Goal: Transaction & Acquisition: Purchase product/service

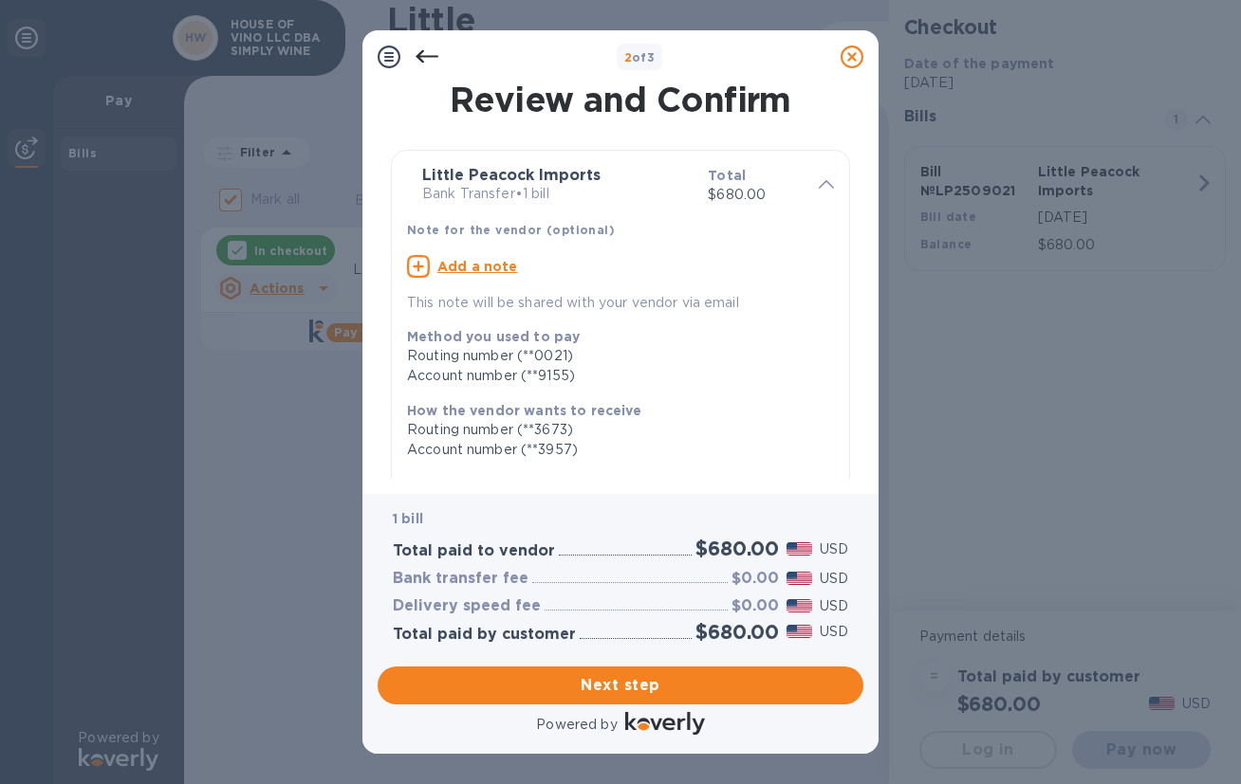
scroll to position [273, 0]
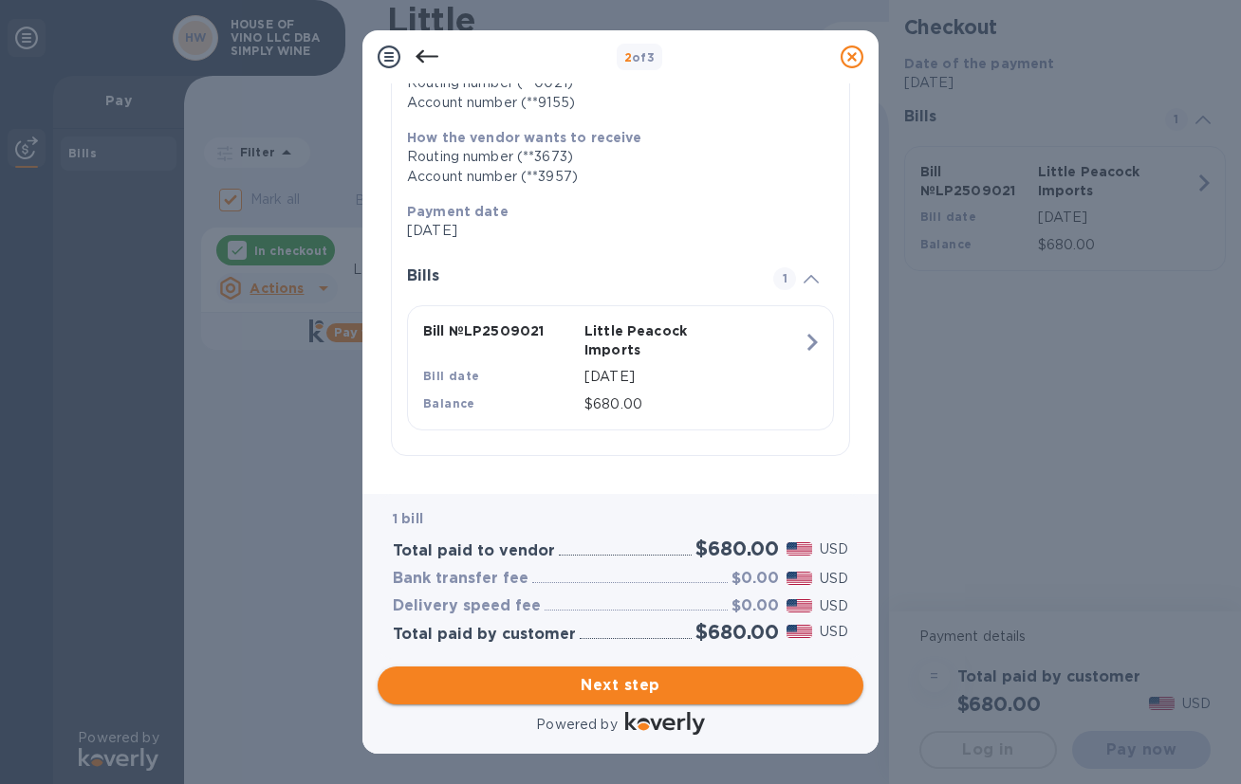
click at [630, 682] on span "Next step" at bounding box center [620, 685] width 455 height 23
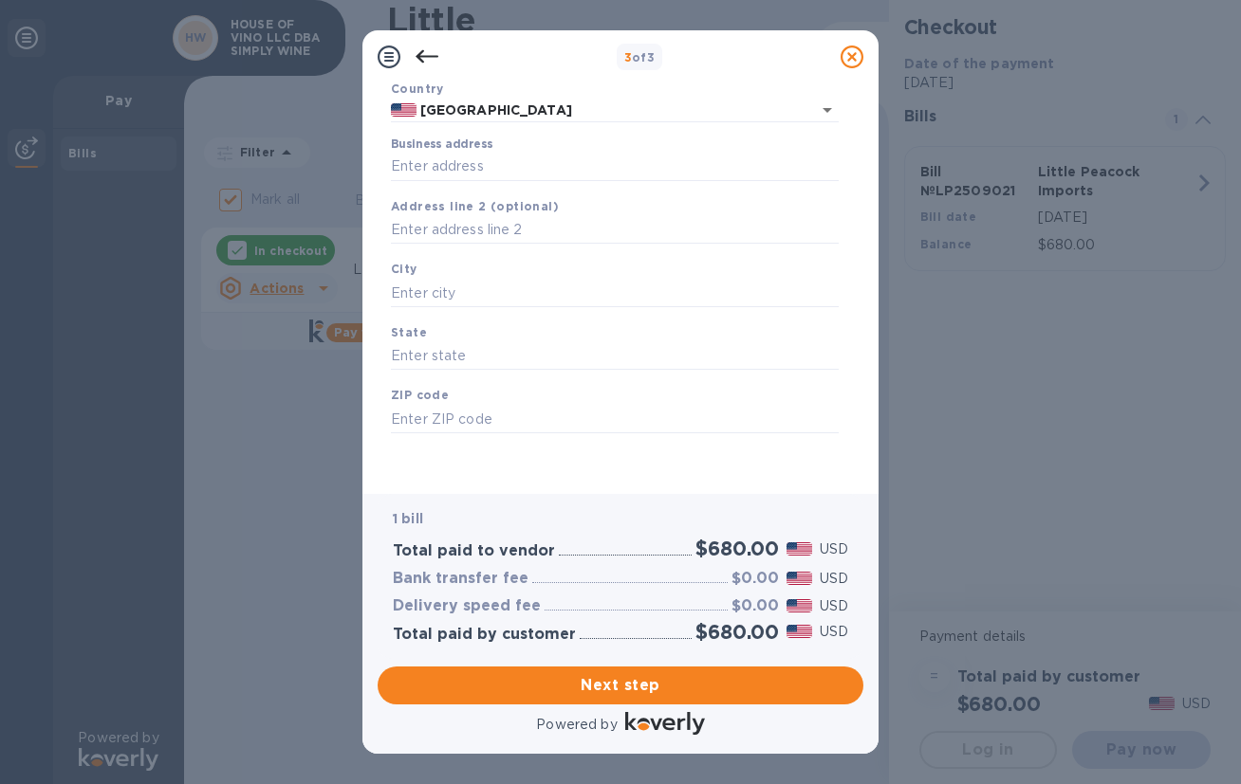
scroll to position [0, 0]
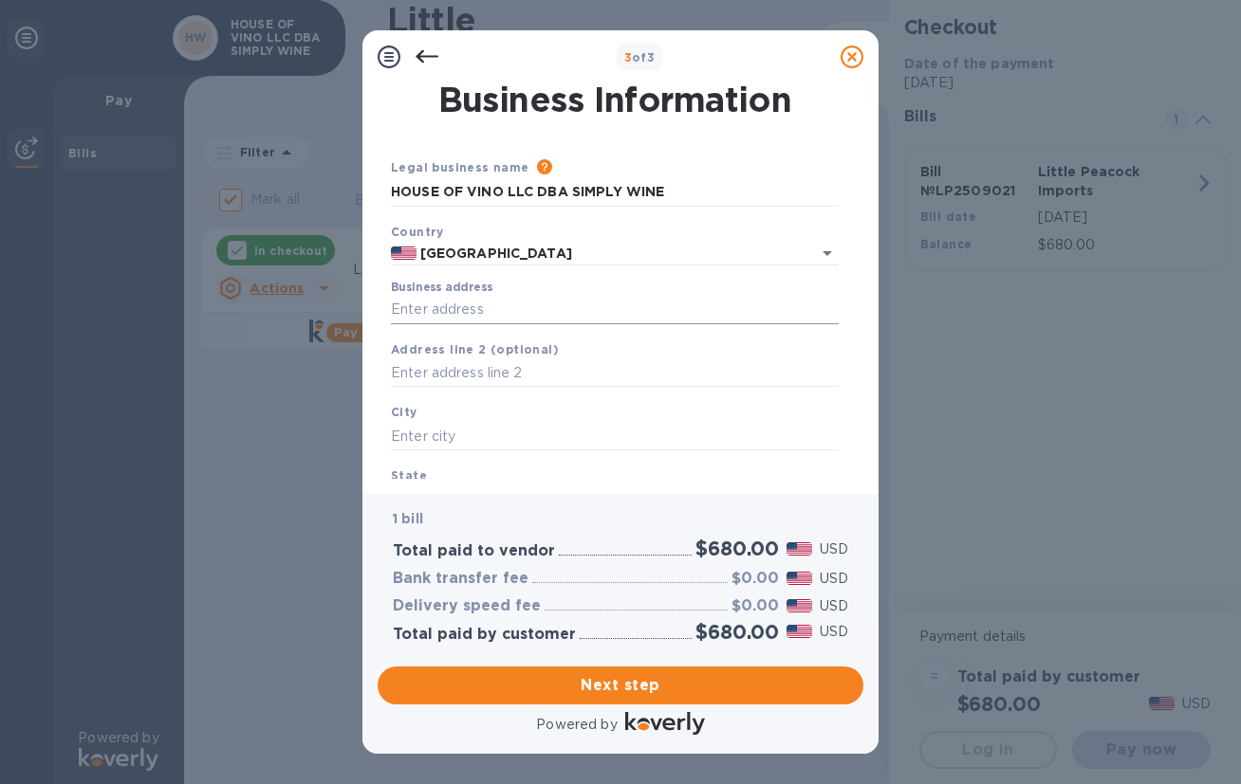
click at [507, 316] on input "Business address" at bounding box center [615, 310] width 448 height 28
type input "[STREET_ADDRESS]"
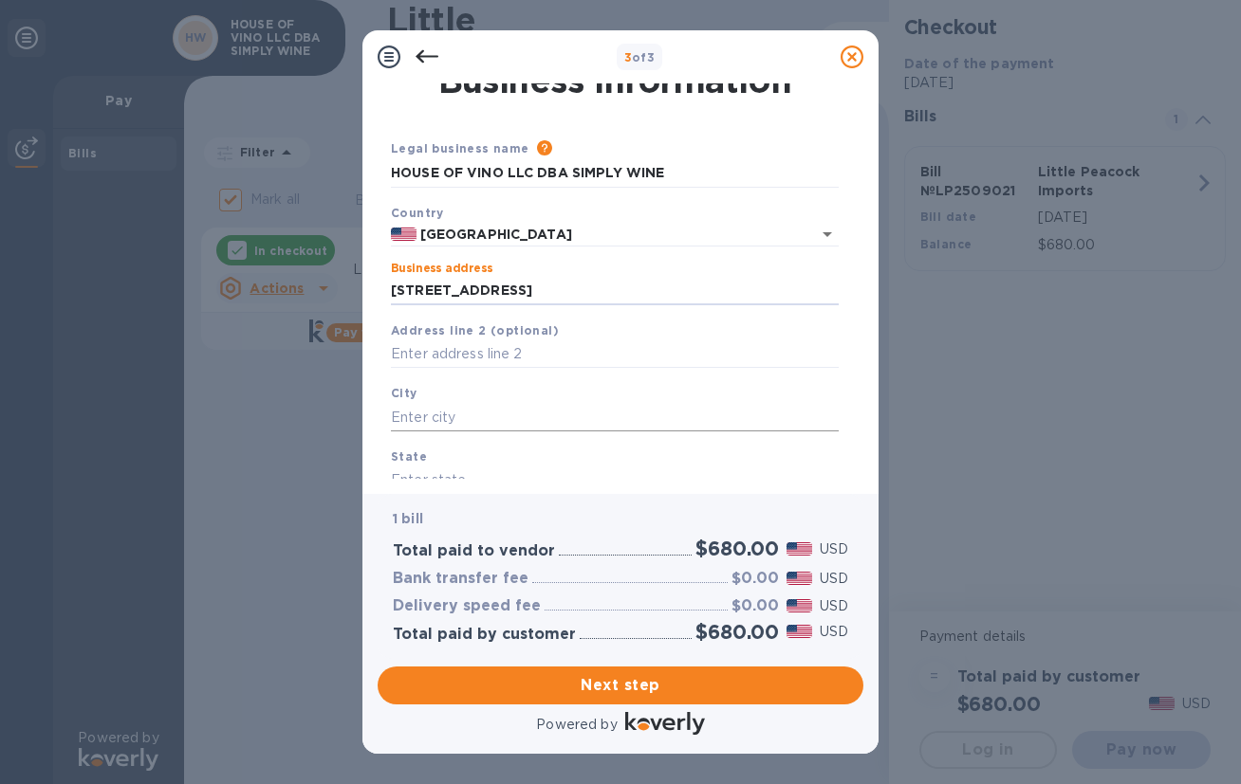
scroll to position [18, 0]
click at [483, 417] on input "text" at bounding box center [615, 418] width 448 height 28
click at [469, 417] on input "text" at bounding box center [615, 418] width 448 height 28
type input "[US_STATE]"
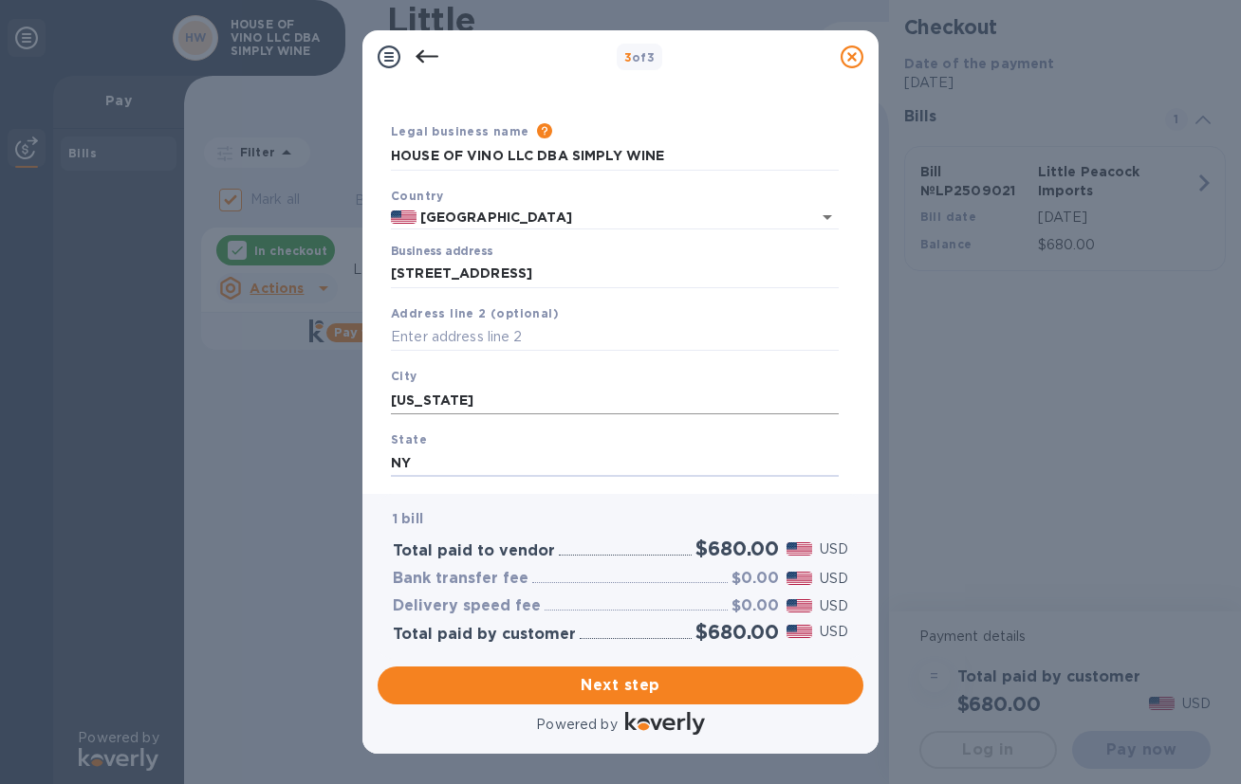
type input "NY"
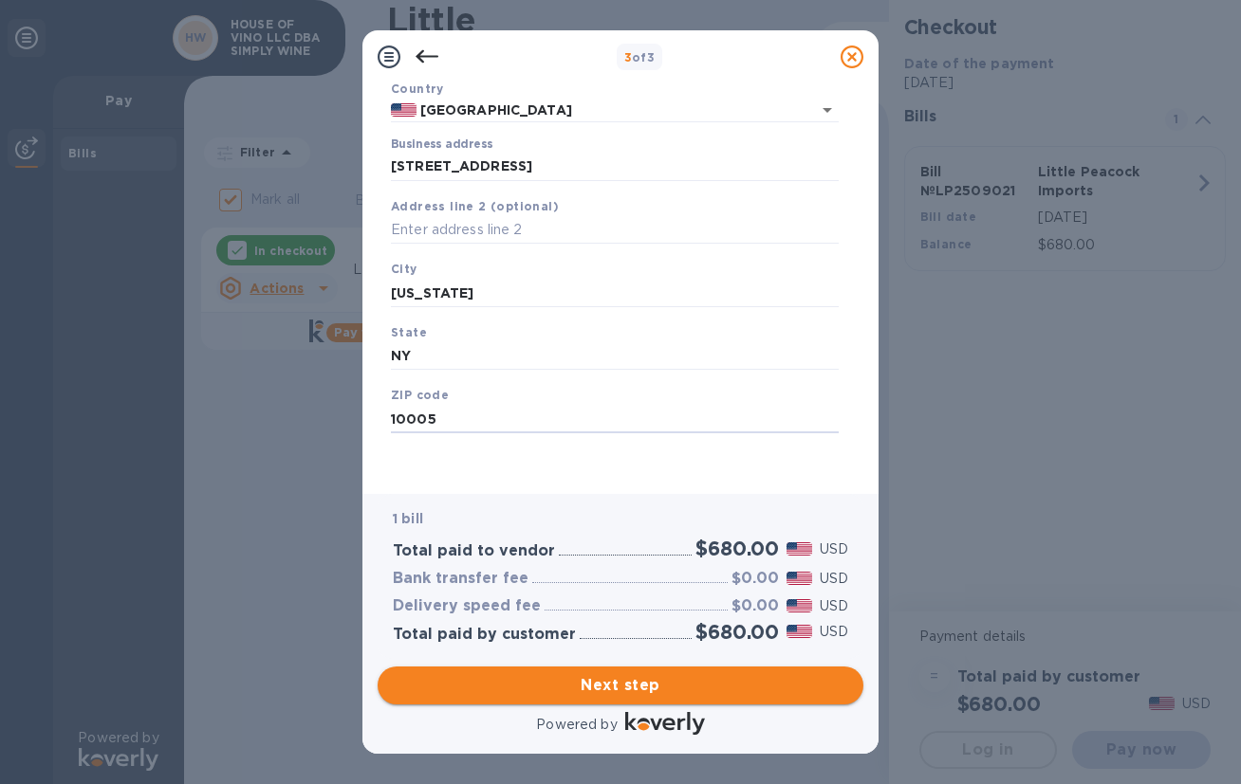
type input "10005"
click at [646, 674] on span "Next step" at bounding box center [620, 685] width 455 height 23
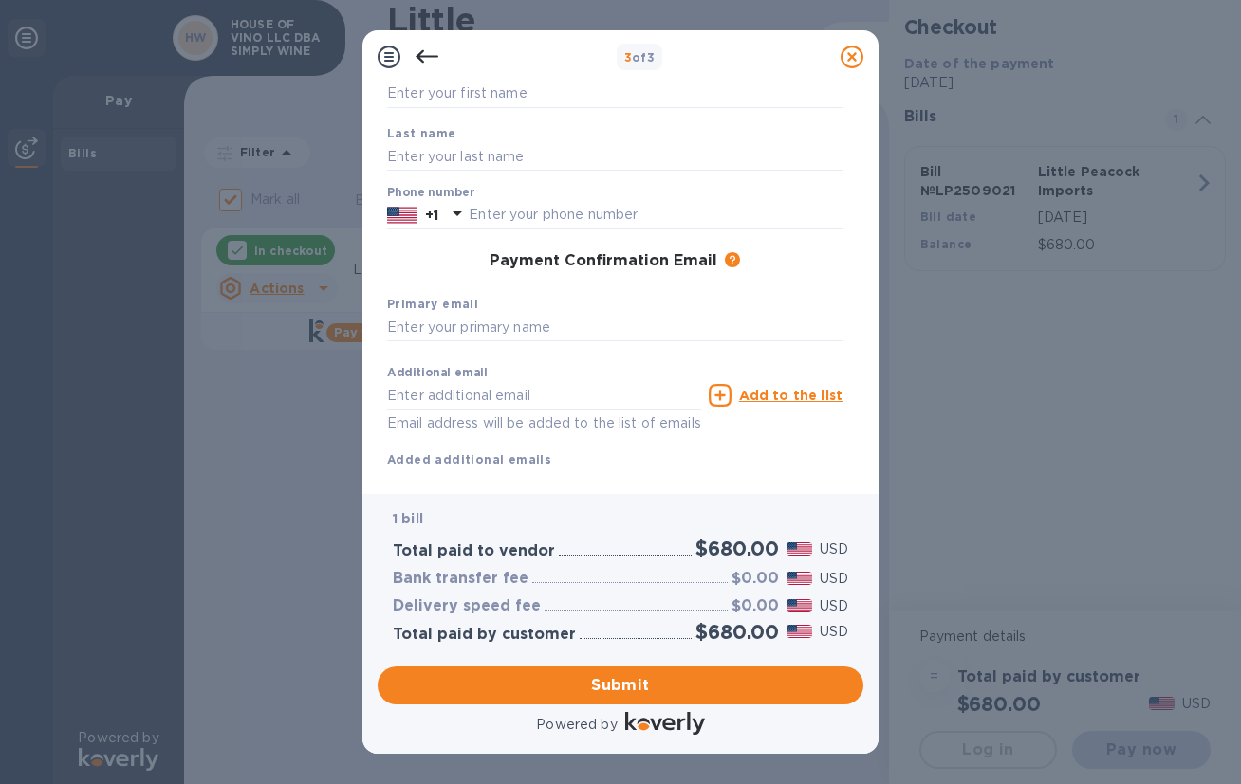
scroll to position [0, 0]
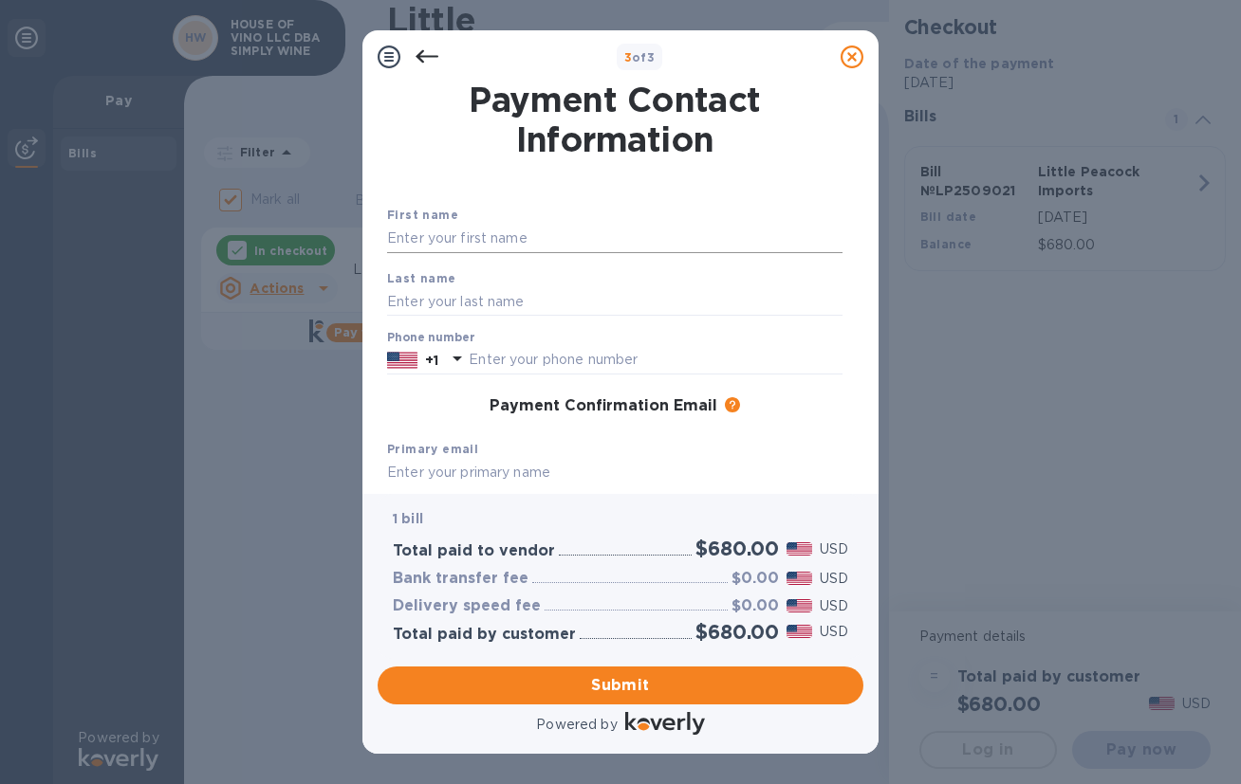
click at [515, 244] on input "text" at bounding box center [614, 239] width 455 height 28
type input "[PERSON_NAME]"
type input "Hillsey"
type input "7349252484"
type input "[PERSON_NAME][EMAIL_ADDRESS][DOMAIN_NAME]"
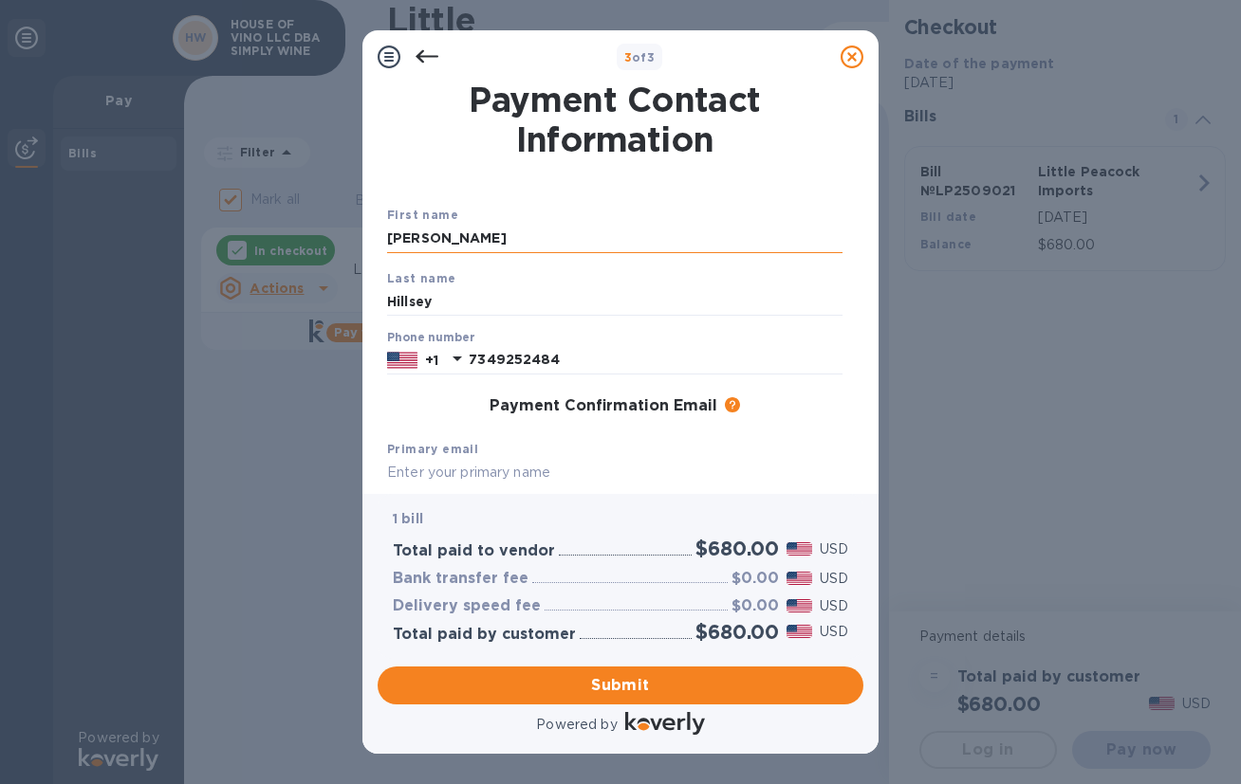
click at [527, 244] on input "[PERSON_NAME]" at bounding box center [614, 239] width 455 height 28
type input "[PERSON_NAME]"
click at [466, 297] on input "Hillsey" at bounding box center [614, 301] width 455 height 28
type input "Hillsey"
click at [708, 335] on div "Phone number [PHONE_NUMBER]" at bounding box center [614, 353] width 455 height 44
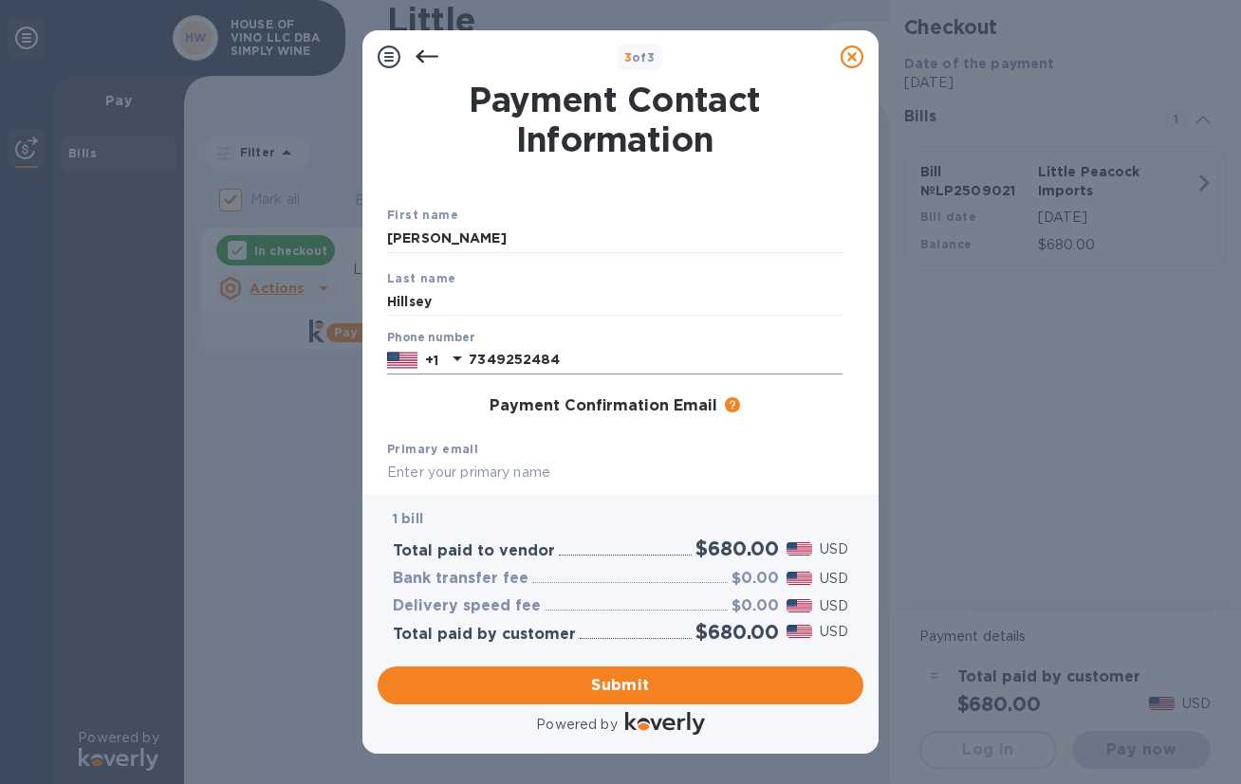
click at [708, 352] on input "7349252484" at bounding box center [656, 360] width 374 height 28
click at [707, 363] on input "7349252484" at bounding box center [656, 360] width 374 height 28
type input "7349252484"
click at [475, 403] on div "Payment Confirmation Email The added email addresses will be used to send the p…" at bounding box center [614, 406] width 455 height 19
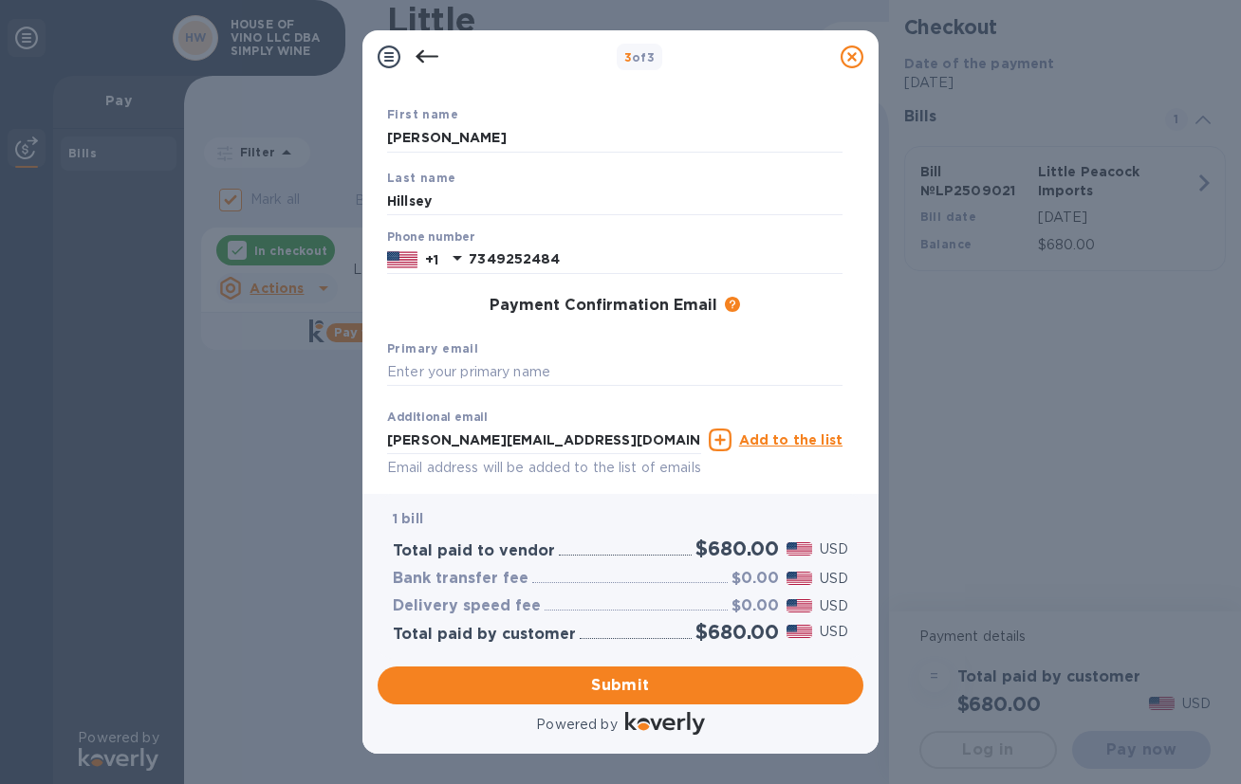
scroll to position [167, 0]
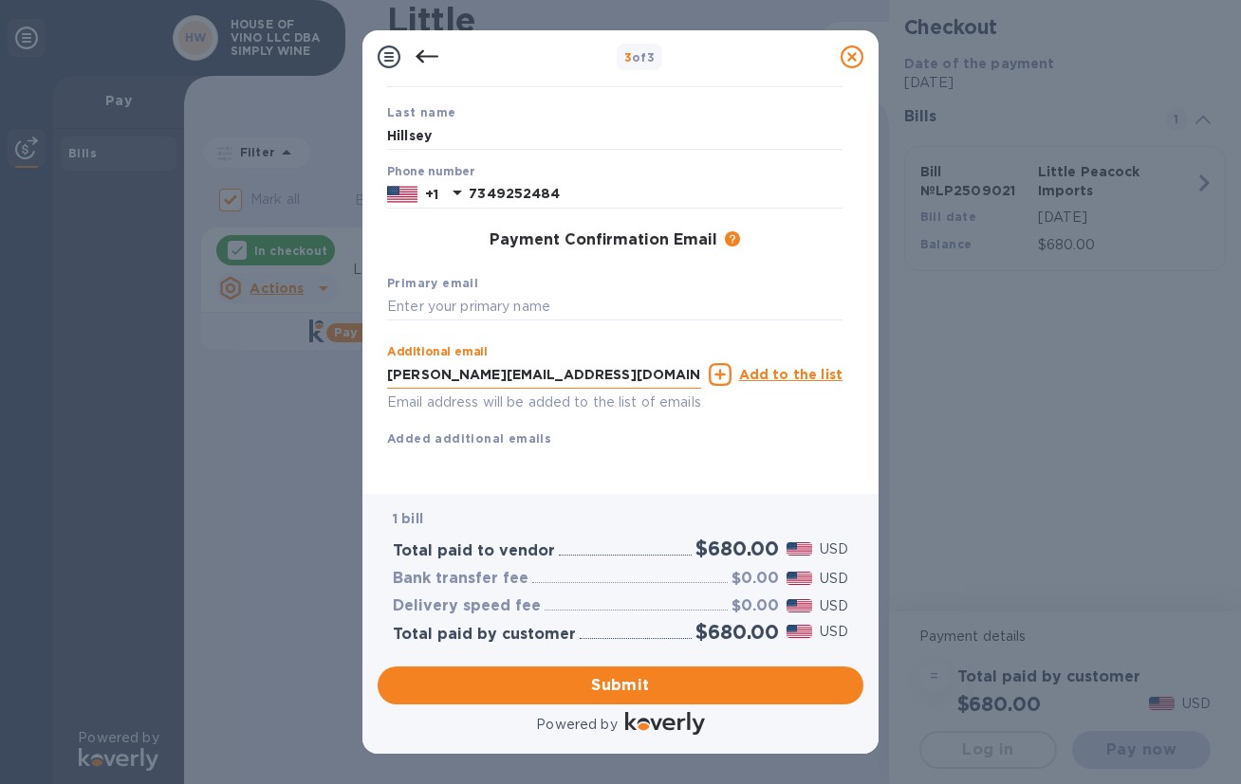
click at [556, 378] on input "[PERSON_NAME][EMAIL_ADDRESS][DOMAIN_NAME]" at bounding box center [544, 374] width 314 height 28
type input "[PERSON_NAME][EMAIL_ADDRESS][DOMAIN_NAME]"
click at [536, 307] on input "text" at bounding box center [614, 307] width 455 height 28
paste input "[PERSON_NAME][EMAIL_ADDRESS][DOMAIN_NAME]"
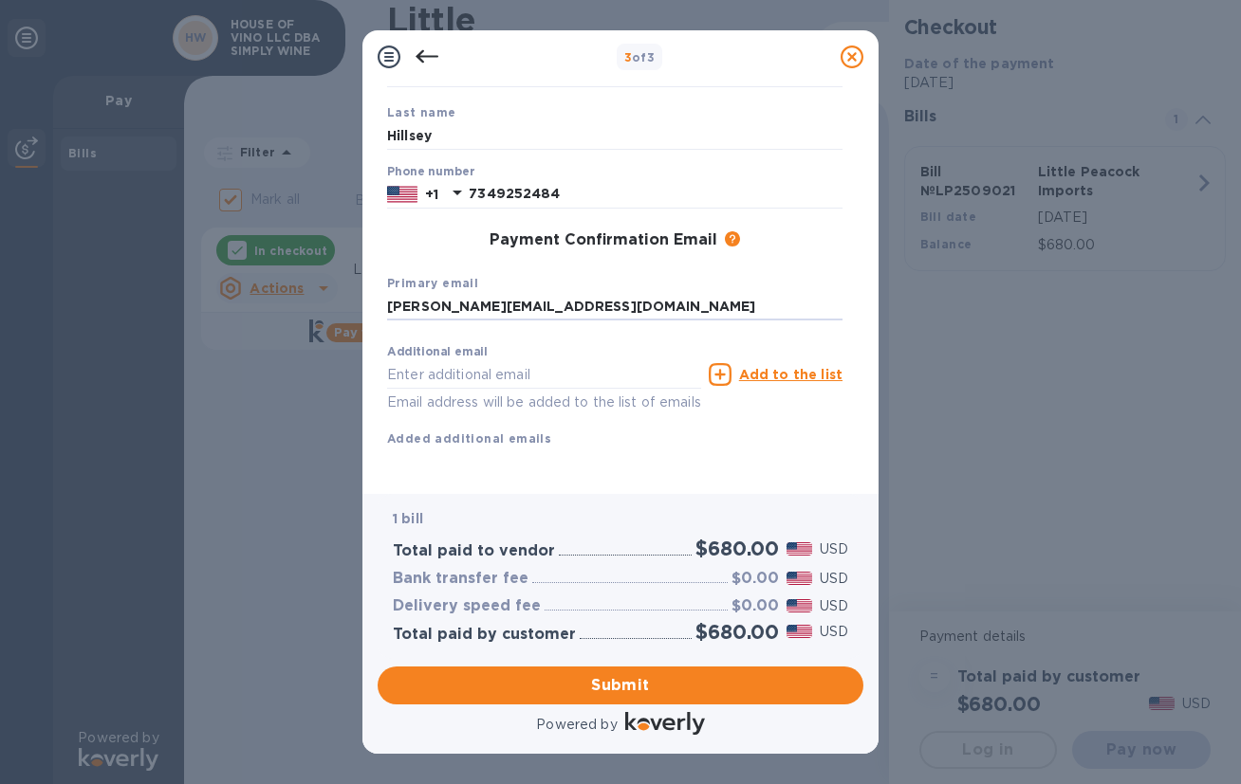
scroll to position [190, 0]
type input "[PERSON_NAME][EMAIL_ADDRESS][DOMAIN_NAME]"
click at [600, 682] on span "Submit" at bounding box center [620, 685] width 455 height 23
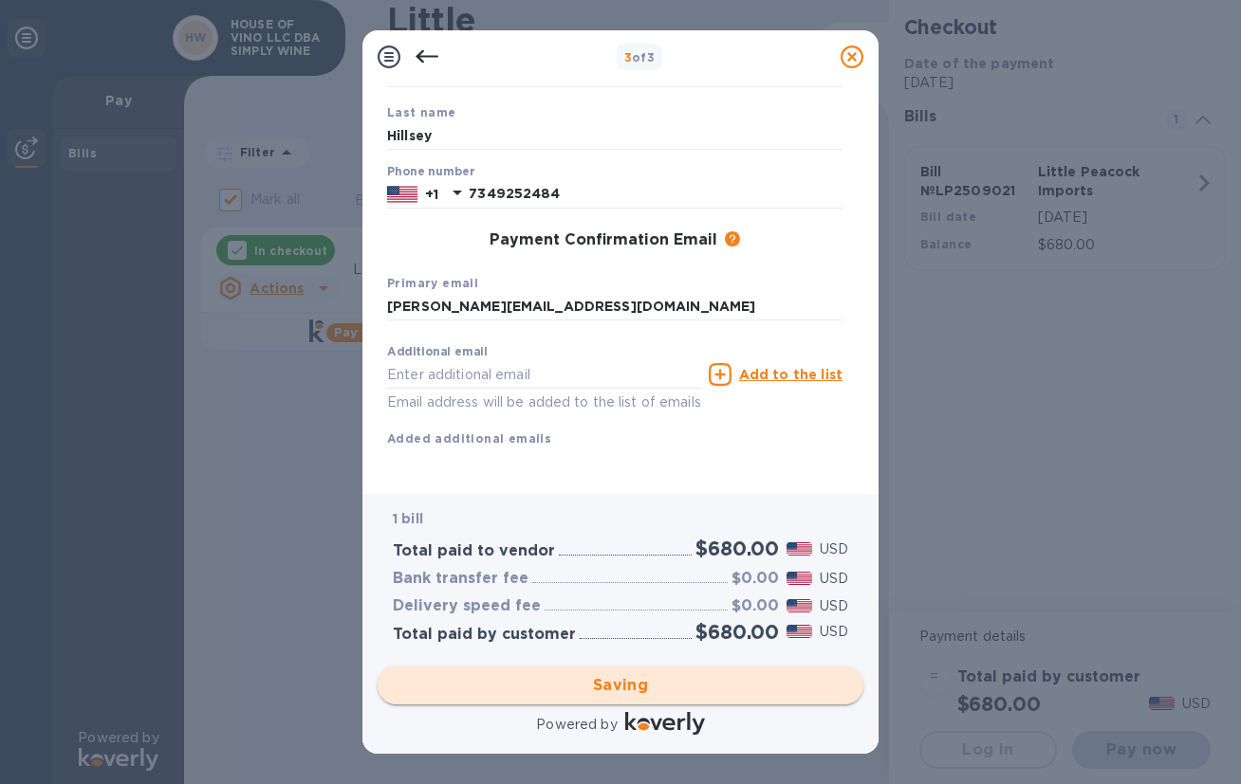
checkbox input "false"
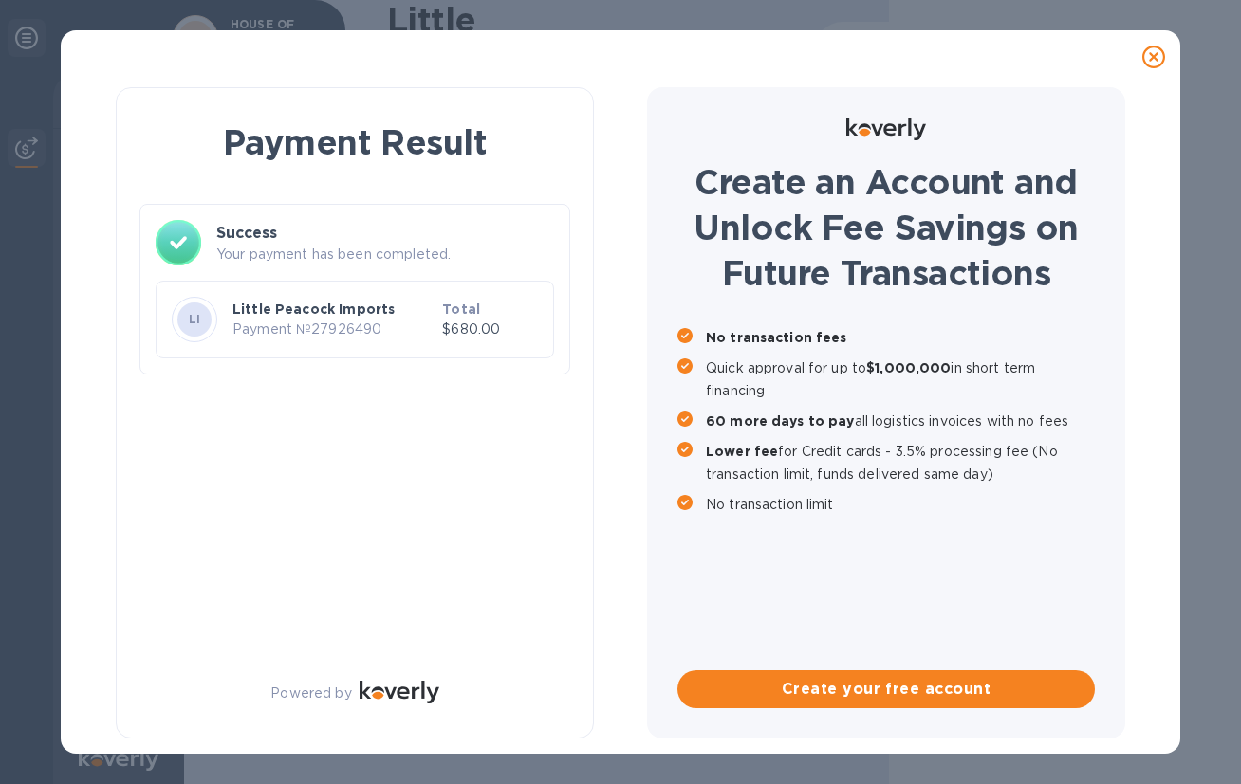
click at [599, 682] on div "Payment Result Success Your payment has been completed. LI Little Peacock Impor…" at bounding box center [620, 412] width 1070 height 659
